Goal: Check status

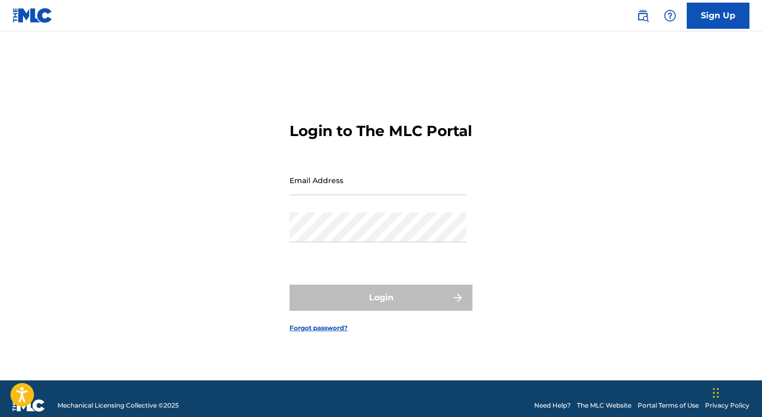
click at [356, 190] on input "Email Address" at bounding box center [378, 180] width 177 height 30
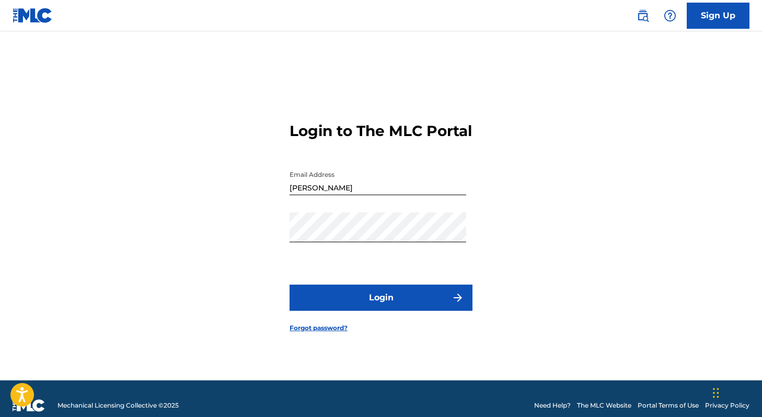
click at [352, 308] on button "Login" at bounding box center [381, 297] width 183 height 26
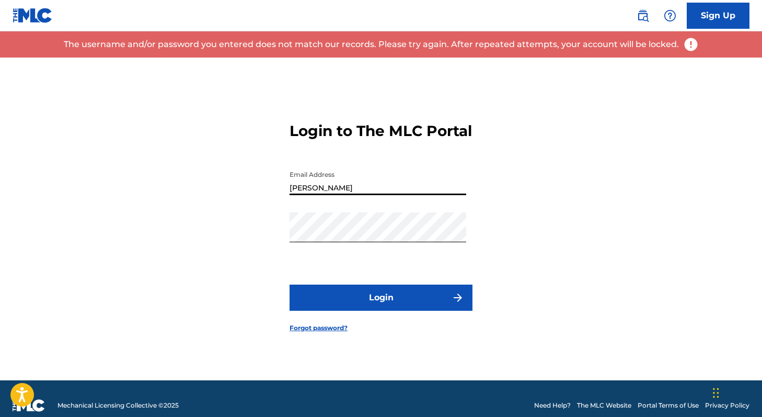
click at [337, 195] on input "[PERSON_NAME]" at bounding box center [378, 180] width 177 height 30
type input "[PERSON_NAME][EMAIL_ADDRESS][PERSON_NAME][DOMAIN_NAME]"
click at [328, 304] on button "Login" at bounding box center [381, 297] width 183 height 26
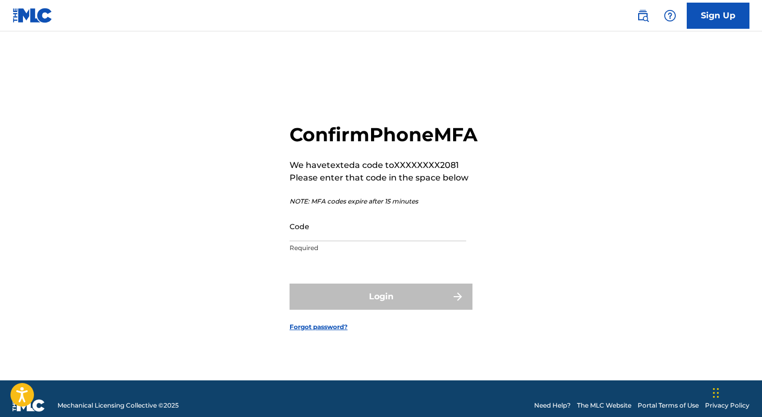
click at [348, 223] on input "Code" at bounding box center [378, 226] width 177 height 30
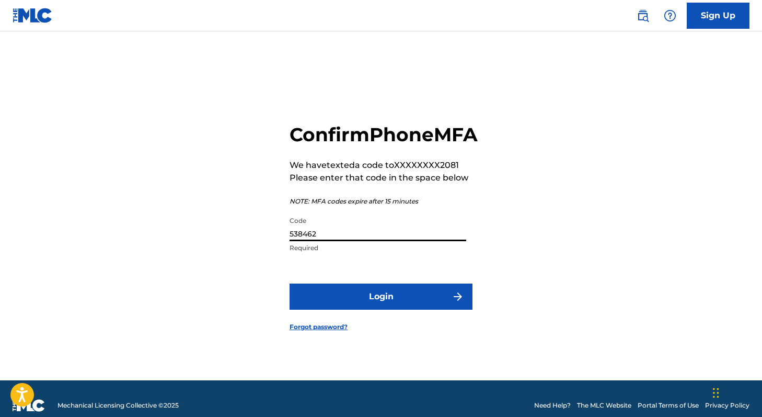
type input "538462"
click at [290, 283] on button "Login" at bounding box center [381, 296] width 183 height 26
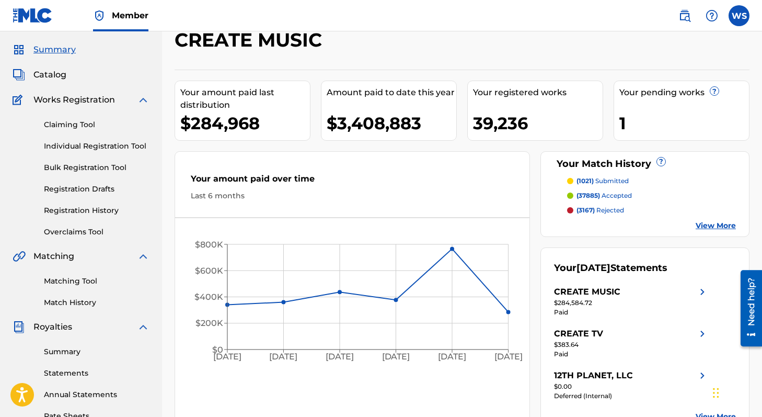
scroll to position [29, 0]
drag, startPoint x: 324, startPoint y: 122, endPoint x: 432, endPoint y: 121, distance: 108.3
click at [432, 121] on div "Amount paid to date this year $3,408,883" at bounding box center [389, 111] width 136 height 60
click at [432, 121] on div "$3,408,883" at bounding box center [392, 124] width 130 height 24
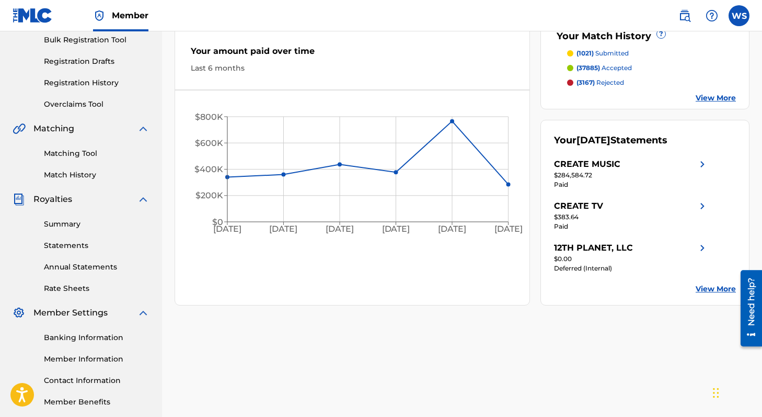
scroll to position [181, 0]
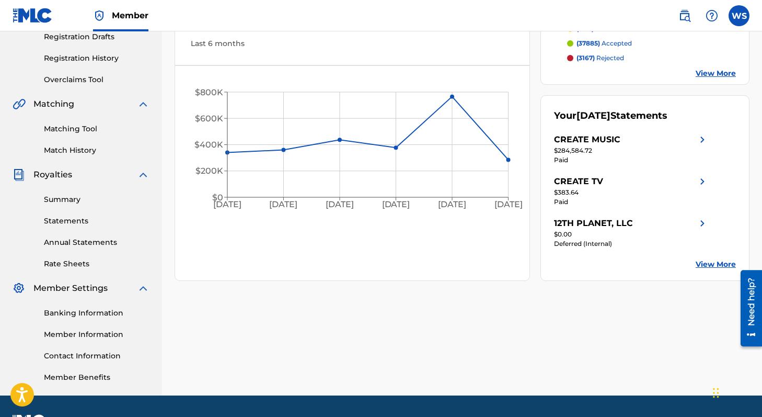
click at [714, 265] on link "View More" at bounding box center [716, 264] width 40 height 11
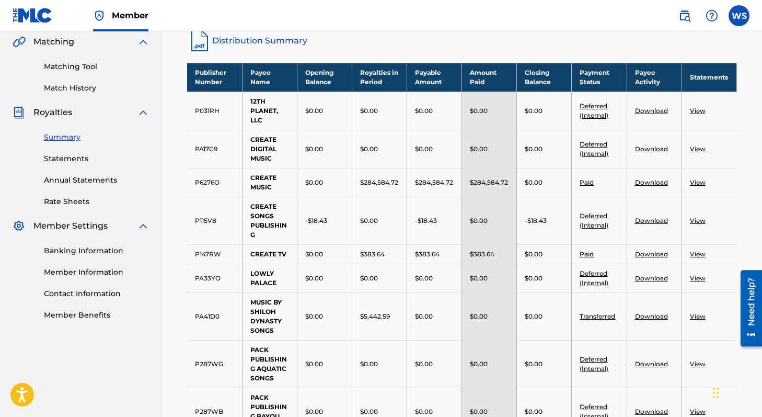
scroll to position [65, 0]
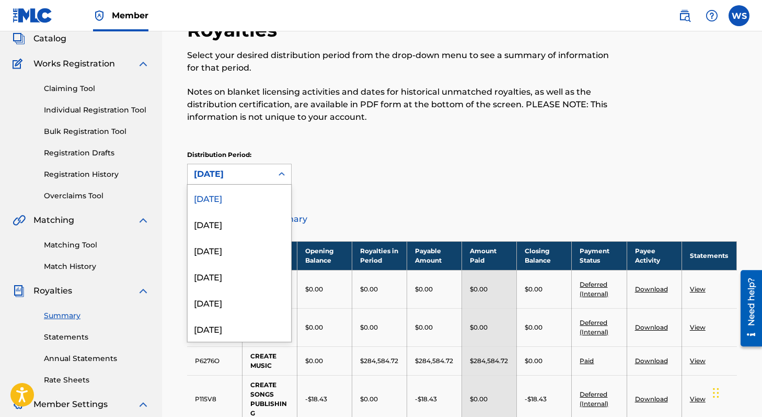
click at [228, 174] on div "[DATE]" at bounding box center [230, 174] width 72 height 13
click at [227, 222] on div "[DATE]" at bounding box center [240, 224] width 104 height 26
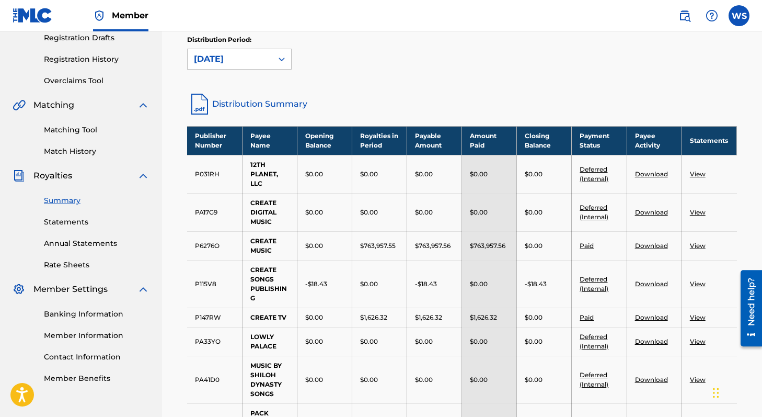
scroll to position [172, 0]
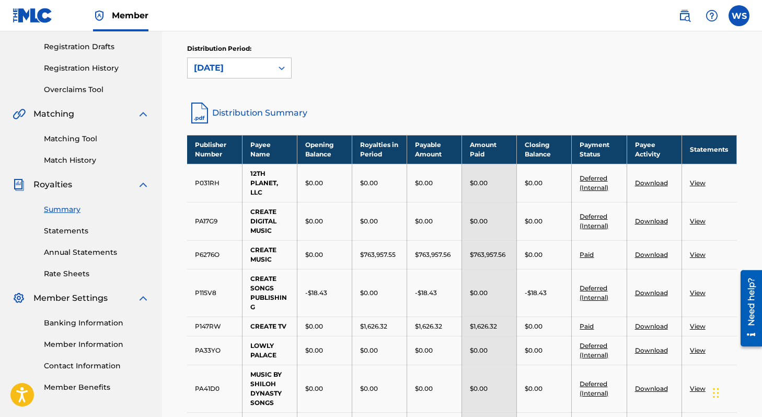
click at [270, 60] on div "[DATE]" at bounding box center [230, 68] width 85 height 20
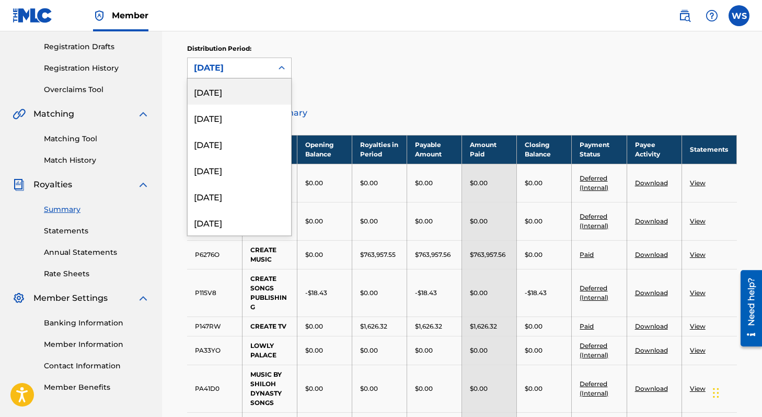
scroll to position [106, 0]
click at [234, 174] on div "[DATE]" at bounding box center [240, 168] width 104 height 26
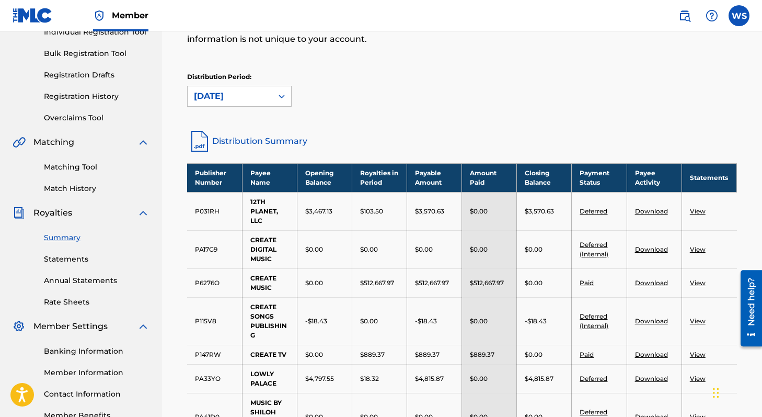
scroll to position [137, 0]
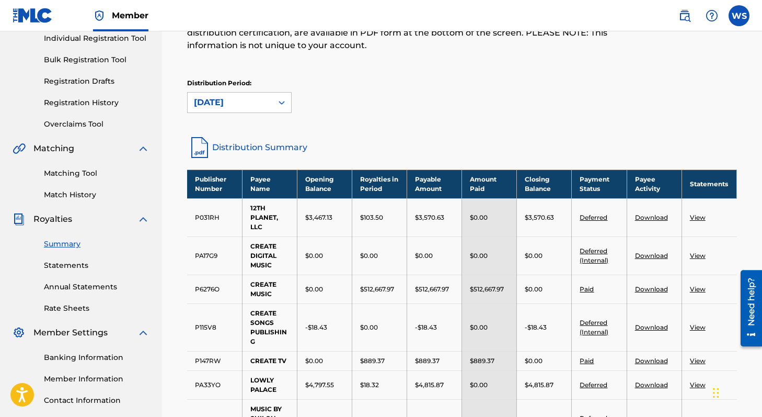
click at [237, 102] on div "[DATE]" at bounding box center [230, 102] width 72 height 13
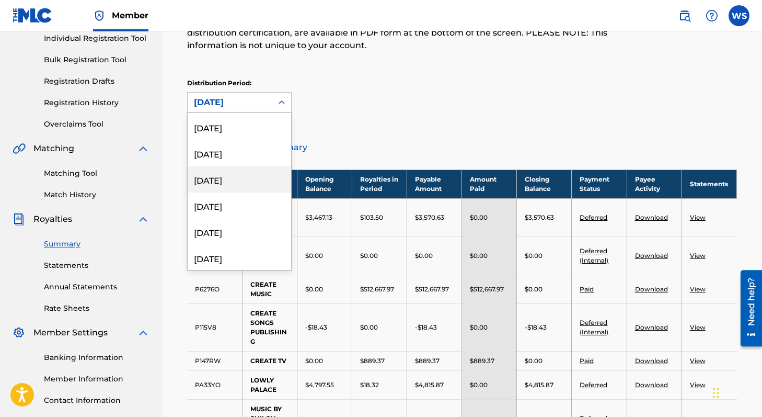
scroll to position [1, 0]
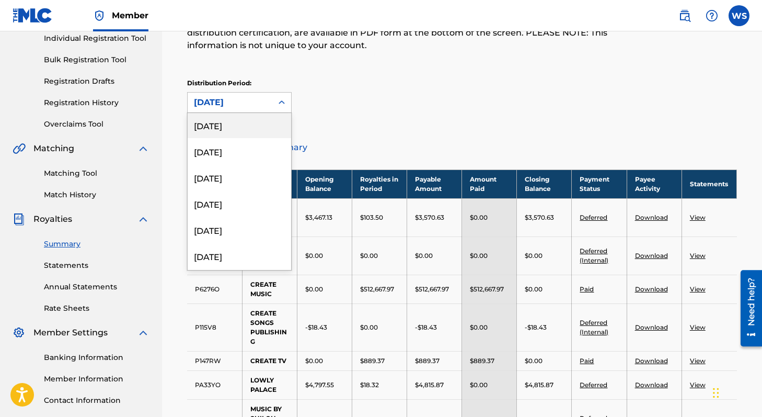
click at [242, 131] on div "[DATE]" at bounding box center [240, 125] width 104 height 26
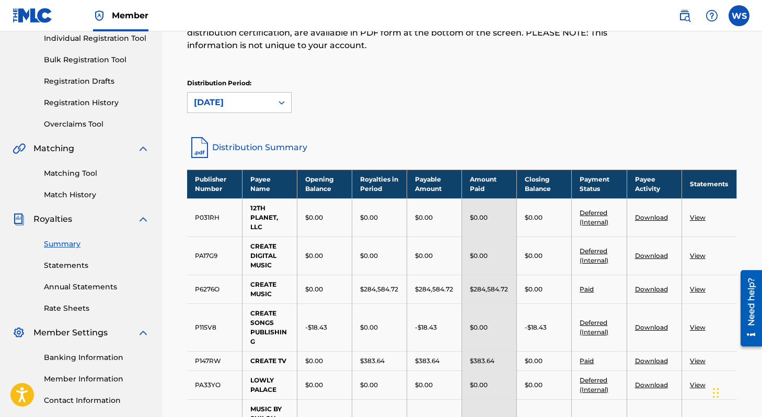
click at [72, 264] on link "Statements" at bounding box center [97, 265] width 106 height 11
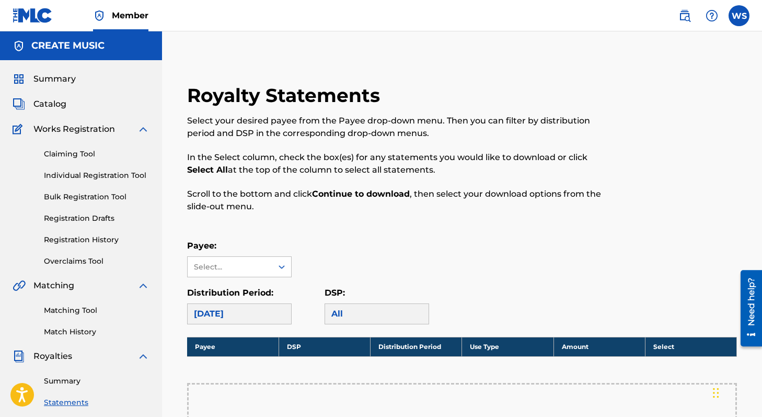
scroll to position [120, 0]
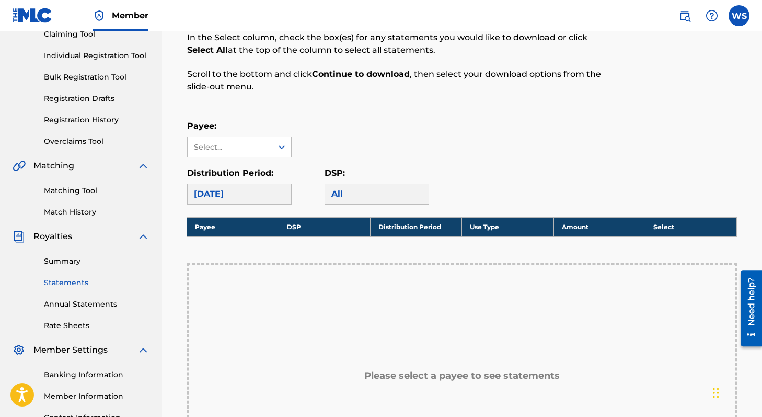
click at [264, 193] on div "[DATE]" at bounding box center [239, 194] width 105 height 21
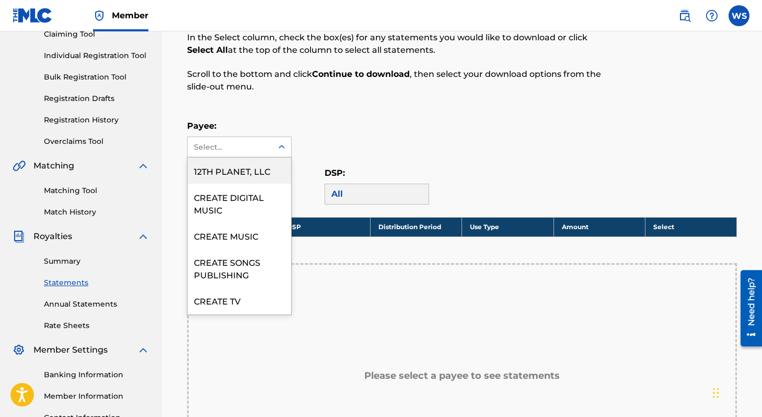
click at [259, 140] on div "Select..." at bounding box center [230, 147] width 85 height 20
click at [307, 119] on div "Royalty Statements Select your desired payee from the Payee drop-down menu. The…" at bounding box center [462, 281] width 575 height 635
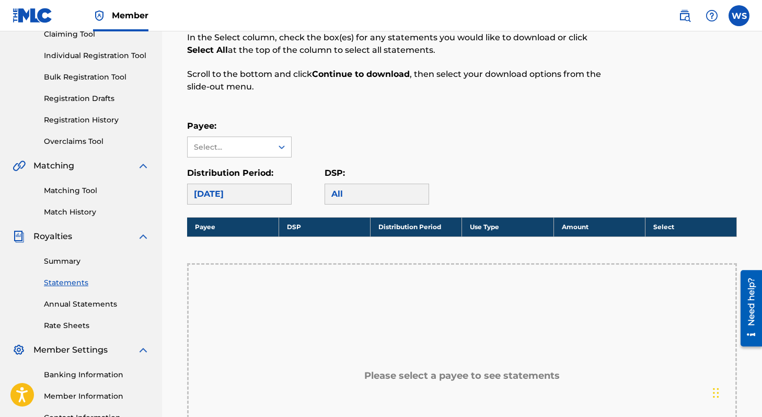
click at [72, 308] on link "Annual Statements" at bounding box center [97, 304] width 106 height 11
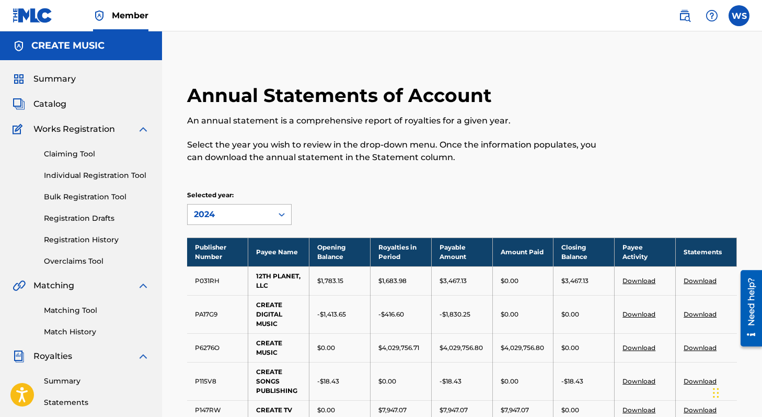
click at [224, 204] on div "2024" at bounding box center [239, 214] width 105 height 21
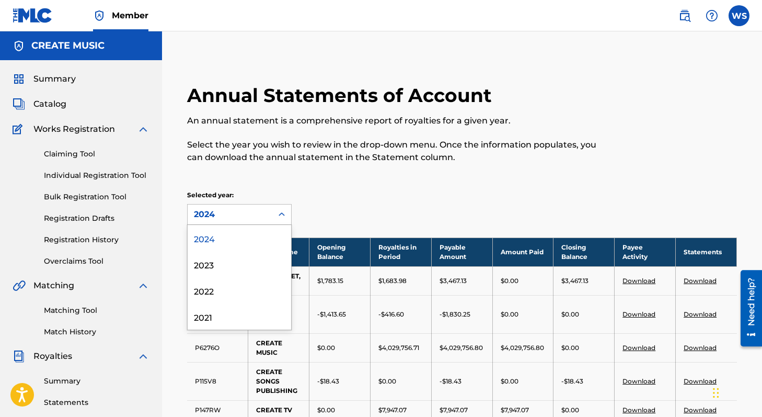
click at [364, 119] on p "An annual statement is a comprehensive report of royalties for a given year." at bounding box center [399, 121] width 424 height 13
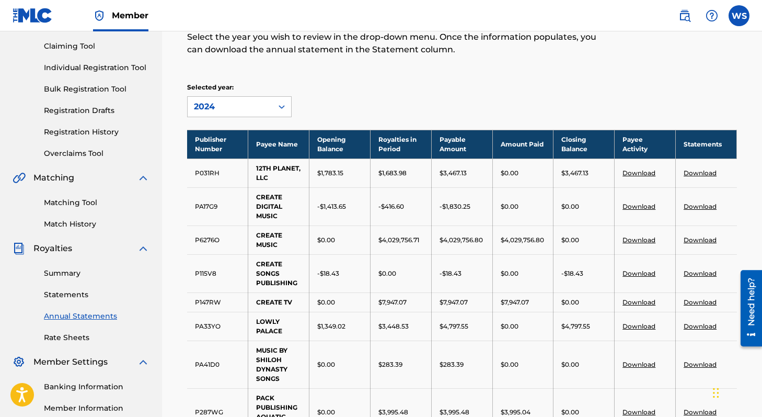
scroll to position [102, 0]
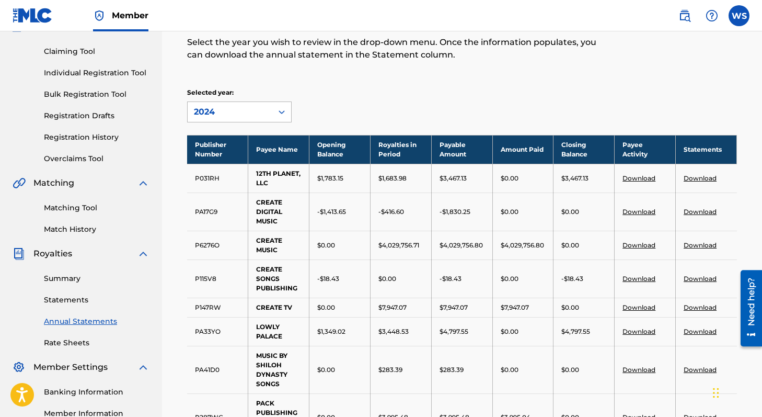
click at [241, 112] on div "2024" at bounding box center [230, 112] width 72 height 13
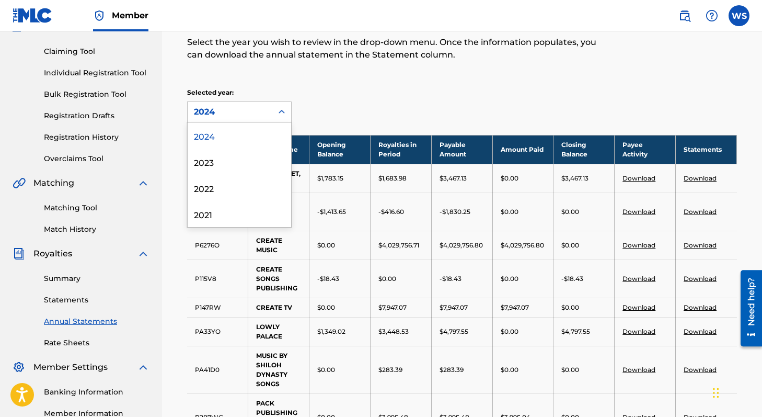
click at [383, 83] on div "Annual Statements of Account An annual statement is a comprehensive report of r…" at bounding box center [462, 267] width 575 height 572
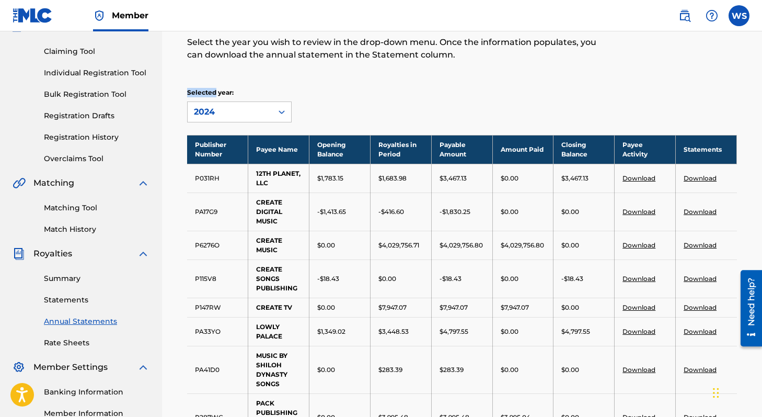
click at [383, 83] on div "Annual Statements of Account An annual statement is a comprehensive report of r…" at bounding box center [462, 267] width 575 height 572
click at [66, 278] on link "Summary" at bounding box center [97, 278] width 106 height 11
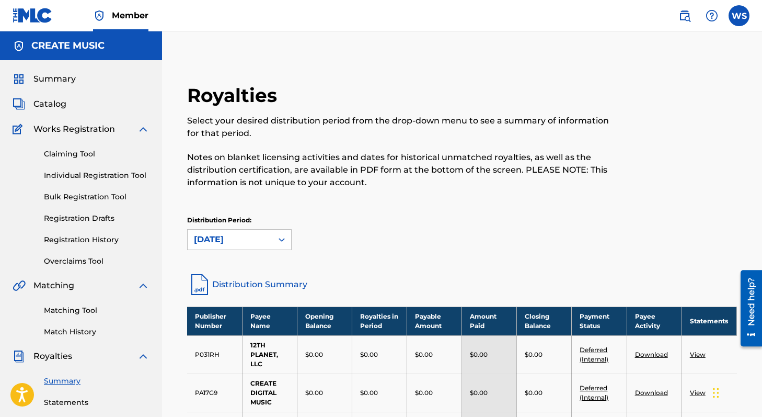
click at [55, 81] on span "Summary" at bounding box center [54, 79] width 42 height 13
